Goal: Information Seeking & Learning: Learn about a topic

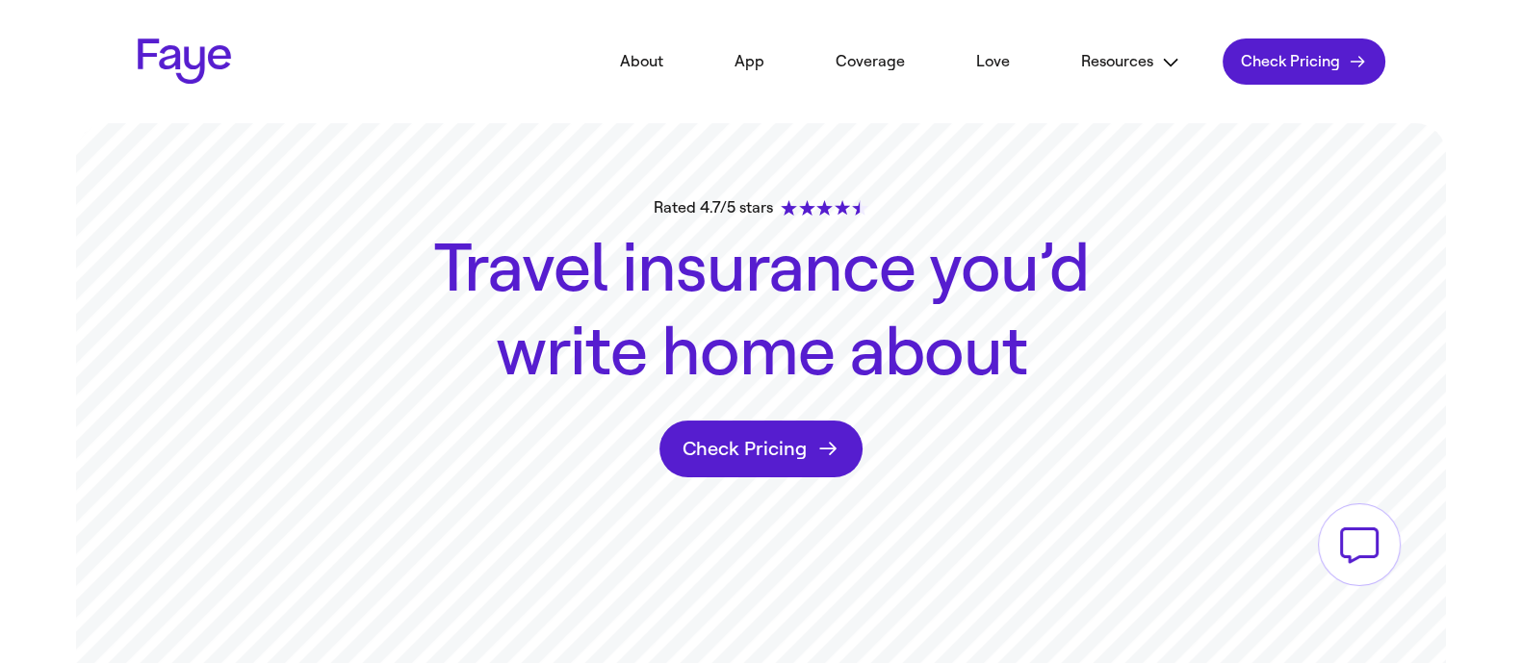
click at [871, 60] on link "Coverage" at bounding box center [870, 61] width 127 height 42
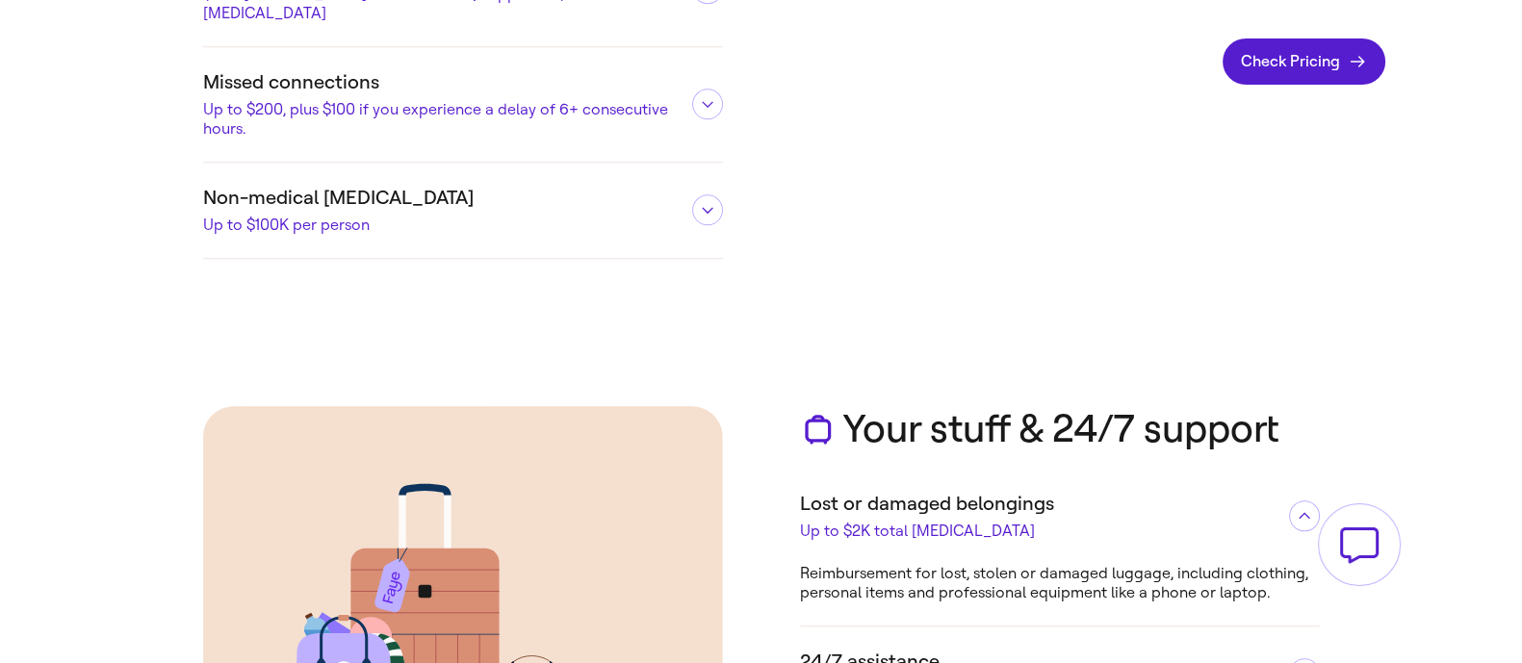
scroll to position [2527, 0]
